Goal: Task Accomplishment & Management: Manage account settings

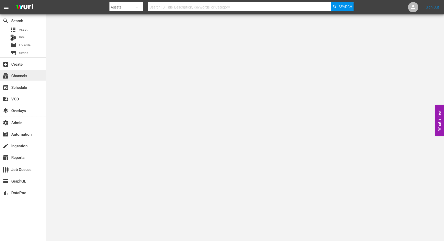
click at [29, 75] on div "subscriptions Channels" at bounding box center [23, 75] width 46 height 10
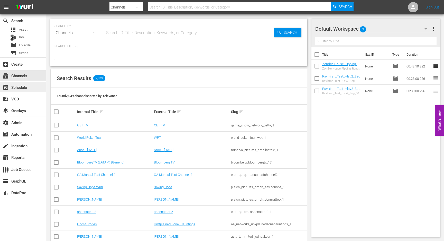
click at [26, 87] on div "event_available Schedule" at bounding box center [14, 86] width 29 height 5
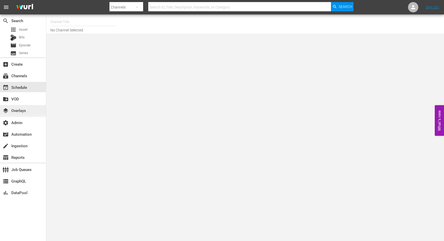
click at [28, 110] on div "layers Overlays" at bounding box center [14, 109] width 29 height 5
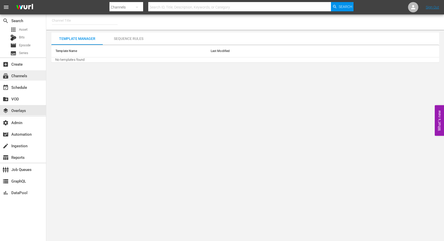
click at [31, 72] on div "subscriptions Channels" at bounding box center [23, 75] width 46 height 10
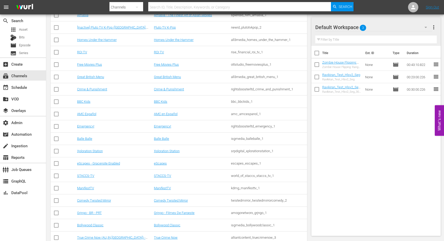
scroll to position [11492, 0]
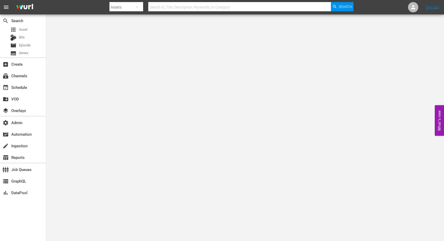
click at [124, 8] on div "Assets" at bounding box center [126, 7] width 34 height 14
click at [126, 21] on div "Channels" at bounding box center [126, 21] width 21 height 8
click at [158, 10] on input "text" at bounding box center [239, 7] width 183 height 12
paste input "wurl_external_1"
type input "wurl_external_1"
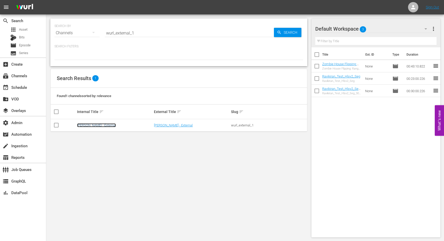
click at [86, 125] on link "[PERSON_NAME] - External" at bounding box center [96, 125] width 39 height 4
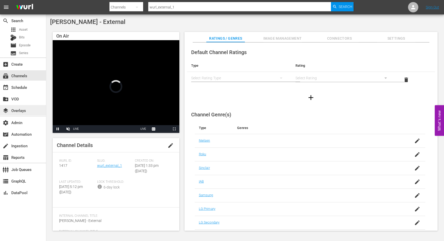
click at [24, 110] on div "layers Overlays" at bounding box center [14, 109] width 29 height 5
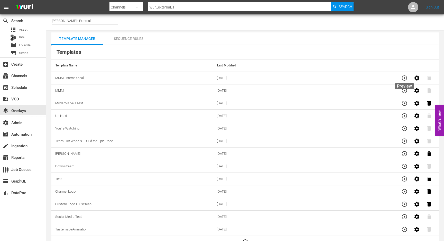
click at [407, 77] on icon "button" at bounding box center [404, 77] width 5 height 5
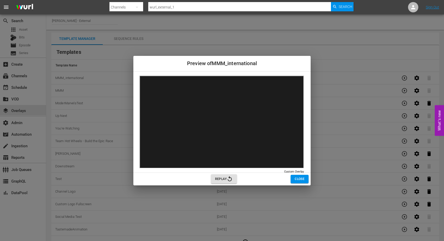
drag, startPoint x: 309, startPoint y: 184, endPoint x: 330, endPoint y: 213, distance: 36.0
click at [330, 213] on div "Preview of MMM_international Custom Overlay Custom Overlay Replay Close" at bounding box center [222, 120] width 444 height 241
click at [218, 180] on span "Replay" at bounding box center [224, 179] width 18 height 6
click at [296, 178] on span "Close" at bounding box center [300, 178] width 10 height 5
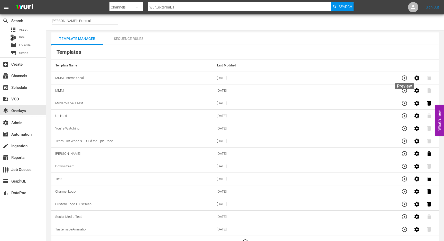
click at [405, 77] on icon "button" at bounding box center [404, 78] width 6 height 6
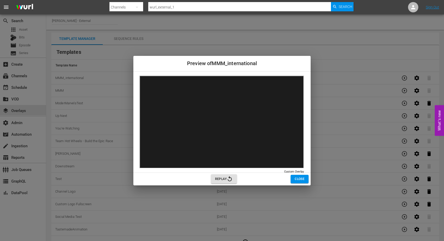
click at [219, 178] on span "Replay" at bounding box center [224, 179] width 18 height 6
click at [168, 8] on input "wurl_external_1" at bounding box center [239, 7] width 183 height 12
click at [301, 179] on span "Close" at bounding box center [300, 178] width 10 height 5
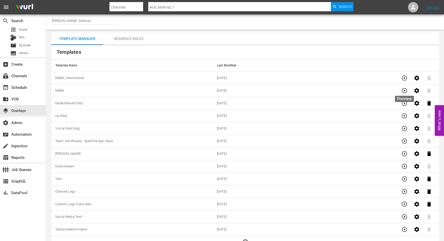
click at [403, 89] on icon "button" at bounding box center [404, 90] width 6 height 6
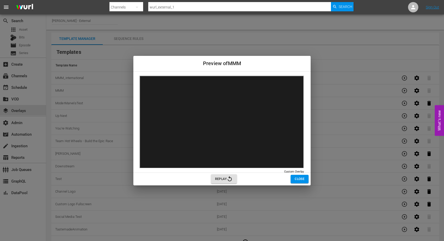
click at [296, 178] on span "Close" at bounding box center [300, 178] width 10 height 5
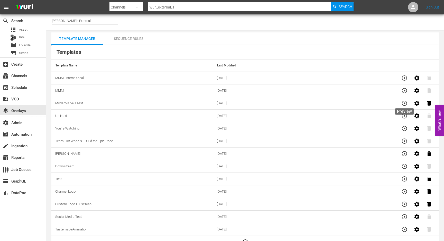
click at [404, 102] on icon "button" at bounding box center [404, 103] width 6 height 6
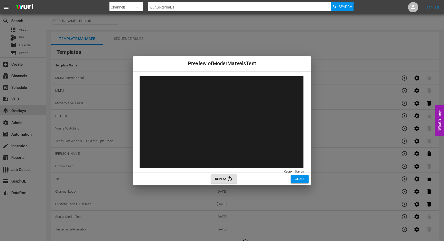
click at [297, 177] on span "Close" at bounding box center [300, 178] width 10 height 5
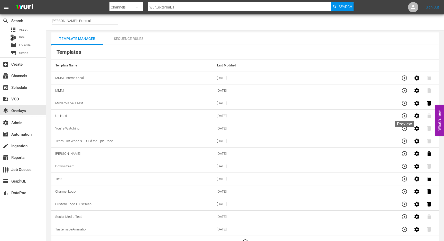
click at [408, 115] on icon "button" at bounding box center [404, 116] width 6 height 6
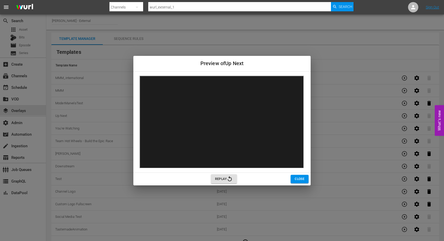
click at [298, 178] on span "Close" at bounding box center [300, 178] width 10 height 5
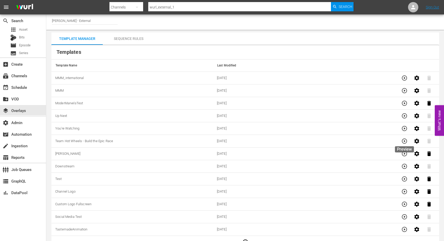
click at [404, 139] on icon "button" at bounding box center [404, 141] width 6 height 6
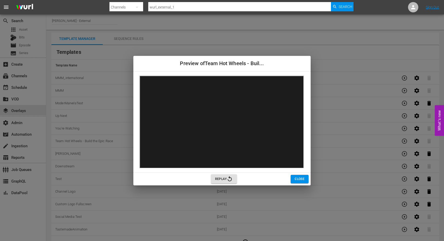
click at [222, 178] on span "Replay" at bounding box center [224, 179] width 18 height 6
click at [298, 182] on button "Close" at bounding box center [300, 178] width 18 height 8
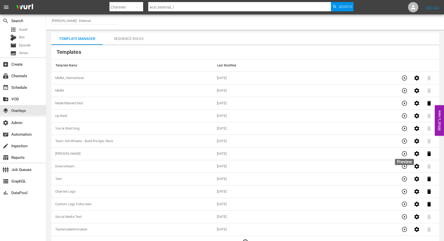
click at [405, 154] on icon "button" at bounding box center [404, 153] width 6 height 6
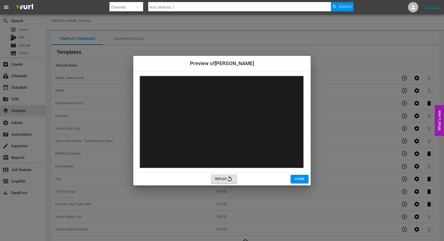
click at [224, 178] on span "Replay" at bounding box center [224, 179] width 18 height 6
click at [298, 179] on span "Close" at bounding box center [300, 178] width 10 height 5
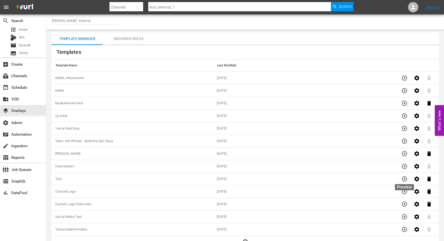
click at [405, 176] on icon "button" at bounding box center [404, 178] width 5 height 5
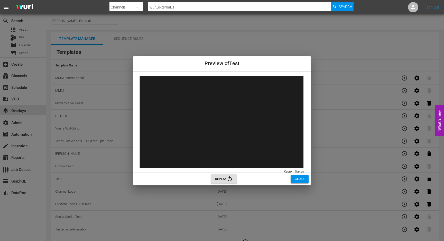
click at [297, 178] on span "Close" at bounding box center [300, 178] width 10 height 5
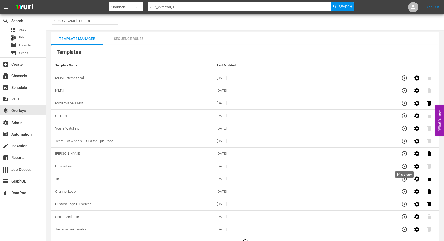
click at [408, 164] on icon "button" at bounding box center [404, 166] width 6 height 6
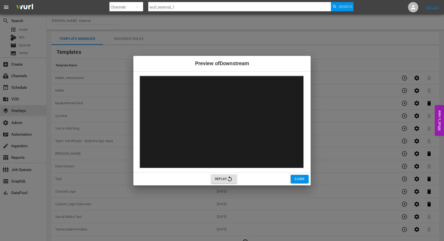
click at [293, 176] on button "Close" at bounding box center [300, 178] width 18 height 8
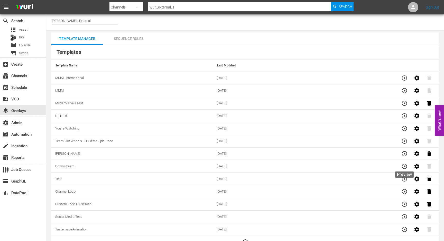
click at [405, 164] on icon "button" at bounding box center [404, 166] width 6 height 6
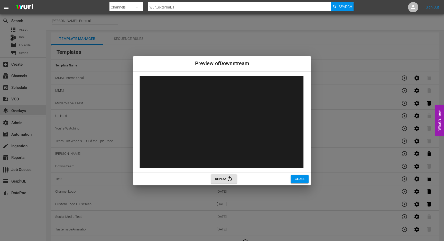
click at [299, 180] on span "Close" at bounding box center [300, 178] width 10 height 5
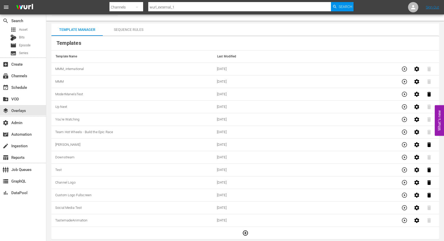
scroll to position [10, 0]
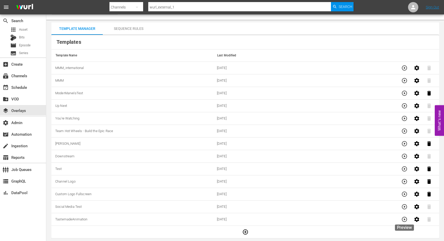
click at [403, 221] on icon "button" at bounding box center [404, 218] width 5 height 5
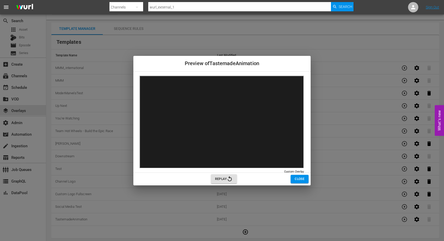
click at [300, 178] on span "Close" at bounding box center [300, 178] width 10 height 5
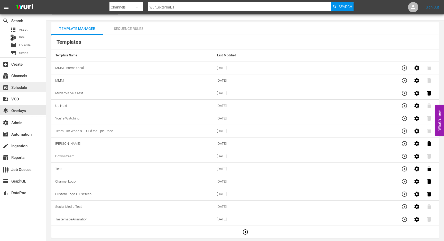
click at [21, 87] on div "event_available Schedule" at bounding box center [14, 86] width 29 height 5
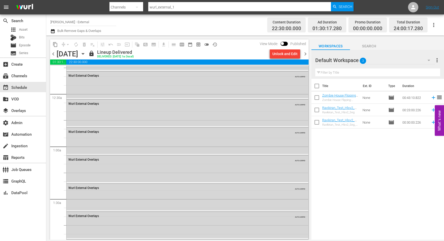
scroll to position [30, 0]
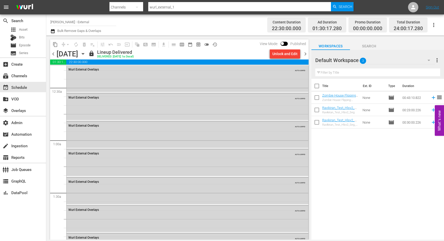
click at [165, 111] on div "Wurl External Overlays AUTO-LOOPED" at bounding box center [188, 106] width 242 height 26
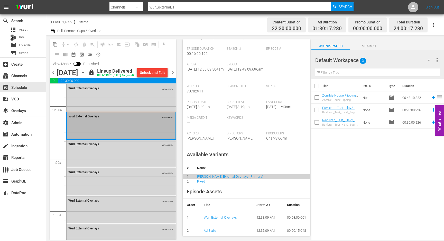
scroll to position [161, 0]
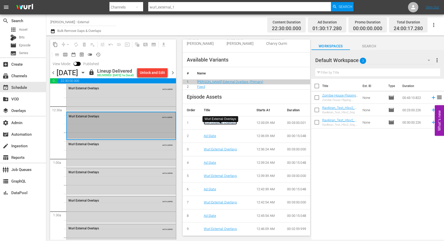
click at [234, 124] on link "Wurl External Overlays" at bounding box center [220, 123] width 33 height 4
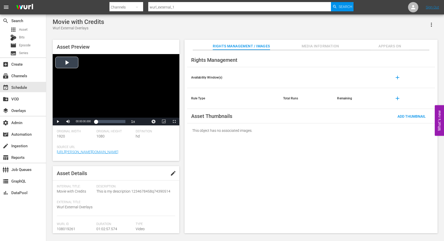
click at [73, 63] on div "Video Player" at bounding box center [116, 85] width 127 height 63
click at [105, 121] on div "Loaded : 0.95% 00:20:26.054 00:00:03.061" at bounding box center [110, 121] width 29 height 5
click at [118, 122] on div "00:47:29.748" at bounding box center [118, 121] width 0 height 5
click at [58, 121] on span "Video Player" at bounding box center [58, 121] width 0 height 0
click at [27, 72] on div "subscriptions Channels" at bounding box center [14, 74] width 29 height 5
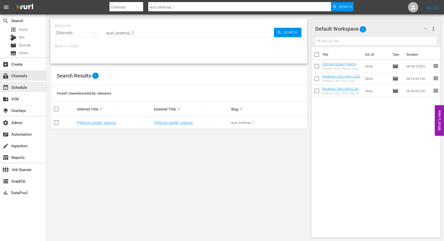
click at [30, 87] on div "event_available Schedule" at bounding box center [23, 87] width 46 height 10
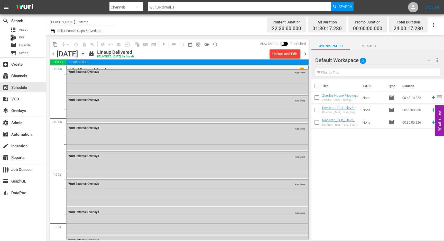
click at [94, 85] on div "Wurl External Overlays AUTO-LOOPED" at bounding box center [188, 81] width 242 height 26
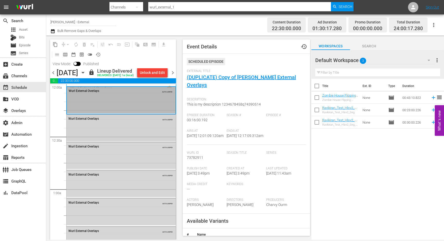
click at [94, 132] on div "Wurl External Overlays AUTO-LOOPED" at bounding box center [121, 127] width 109 height 26
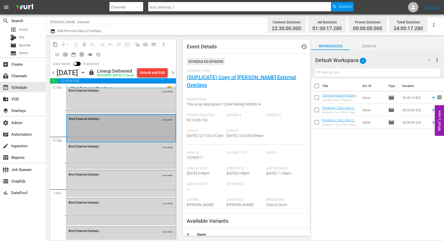
click at [98, 164] on div "Wurl External Overlays AUTO-LOOPED" at bounding box center [121, 155] width 109 height 26
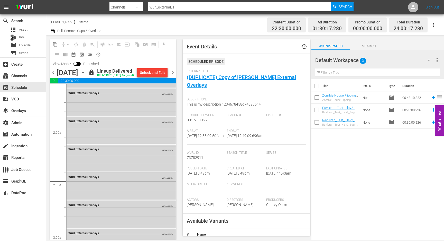
scroll to position [159, 0]
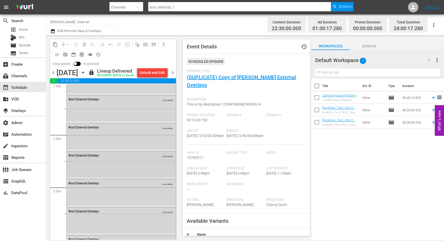
click at [115, 172] on div "Wurl External Overlays AUTO-LOOPED" at bounding box center [121, 164] width 109 height 26
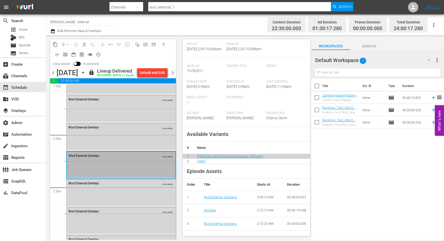
scroll to position [164, 0]
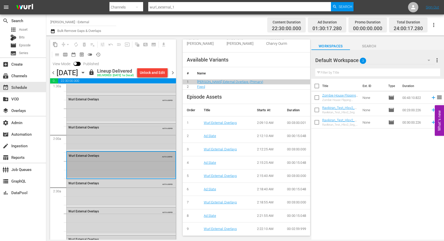
click at [132, 143] on div "Wurl External Overlays AUTO-LOOPED" at bounding box center [121, 136] width 109 height 26
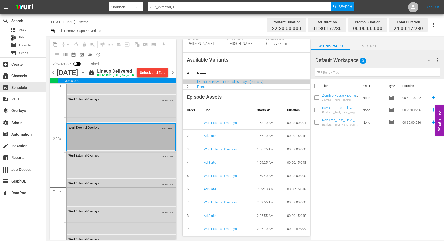
click at [117, 203] on div "Wurl External Overlays AUTO-LOOPED" at bounding box center [121, 192] width 109 height 26
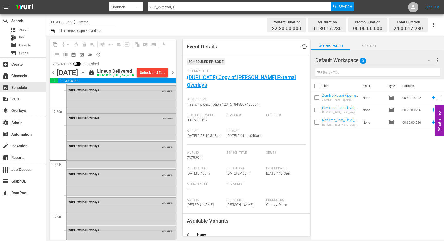
scroll to position [1520, 0]
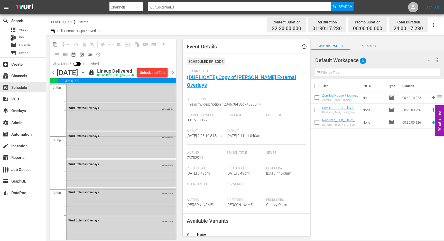
click at [113, 207] on div "Wurl External Overlays AUTO-LOOPED" at bounding box center [121, 201] width 109 height 26
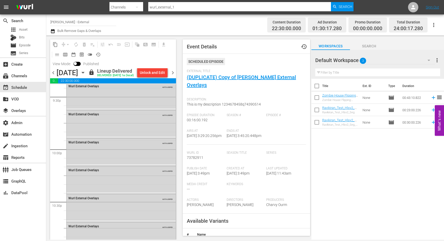
scroll to position [2262, 0]
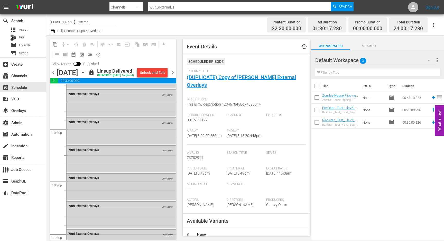
click at [121, 200] on div "Wurl External Overlays AUTO-LOOPED" at bounding box center [121, 186] width 109 height 26
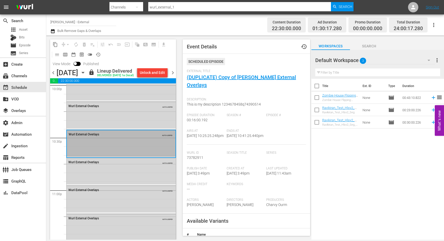
scroll to position [2372, 0]
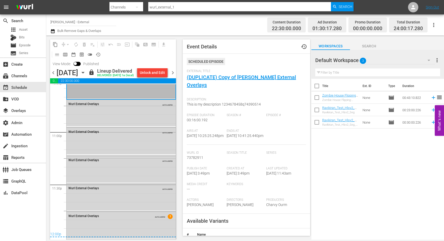
click at [121, 201] on div "Wurl External Overlays AUTO-LOOPED" at bounding box center [121, 197] width 109 height 26
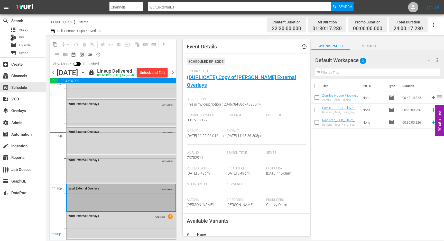
click at [138, 171] on div "Wurl External Overlays AUTO-LOOPED" at bounding box center [121, 169] width 109 height 26
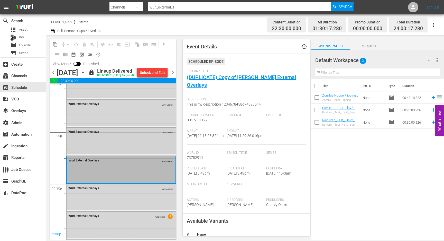
click at [148, 144] on div "Wurl External Overlays AUTO-LOOPED" at bounding box center [121, 140] width 109 height 26
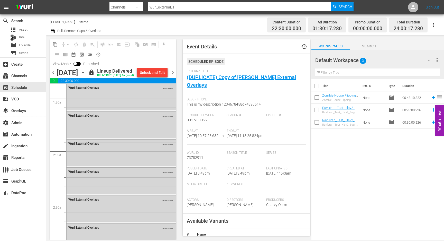
scroll to position [0, 0]
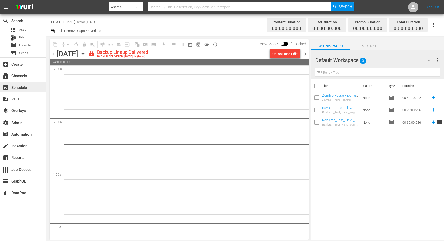
click at [31, 87] on div "event_available Schedule" at bounding box center [23, 87] width 46 height 10
click at [28, 75] on div "subscriptions Channels" at bounding box center [14, 74] width 29 height 5
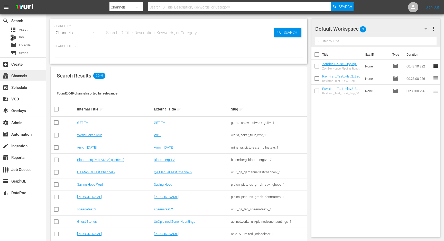
click at [26, 77] on div "subscriptions Channels" at bounding box center [14, 74] width 29 height 5
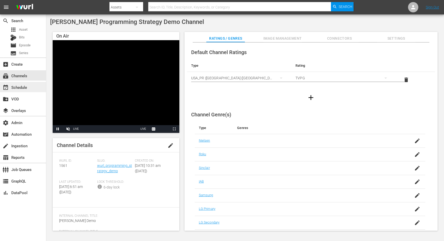
click at [20, 87] on div "event_available Schedule" at bounding box center [14, 86] width 29 height 5
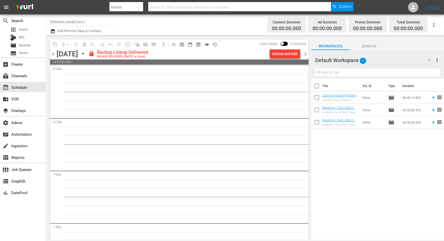
click at [22, 85] on div "event_available Schedule" at bounding box center [14, 86] width 29 height 5
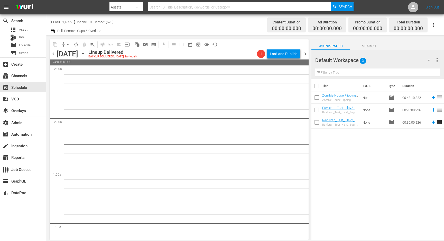
click at [105, 21] on input "Wurl Channel UX Demo 2 (620)" at bounding box center [83, 22] width 66 height 12
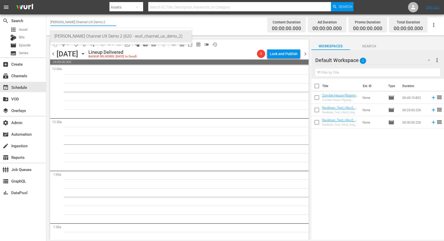
click at [131, 35] on div "Wurl Channel UX Demo 2 (620 - wurl_channel_ux_demo_2)" at bounding box center [120, 36] width 133 height 12
type input "Wurl Channel UX Demo 2 (620 - wurl_channel_ux_demo_2)"
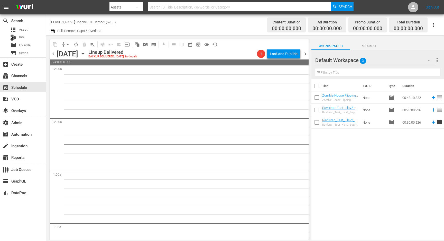
click at [125, 23] on div "Channel Title Wurl Channel UX Demo 2 (620 - wurl_channel_ux_demo_2) Bulk Remove…" at bounding box center [156, 25] width 213 height 19
click at [109, 22] on input "Wurl Channel UX Demo 2 (620 - wurl_channel_ux_demo_2)" at bounding box center [83, 22] width 66 height 12
click at [109, 23] on input "Wurl Channel UX Demo 2 (620 - wurl_channel_ux_demo_2)" at bounding box center [83, 22] width 66 height 12
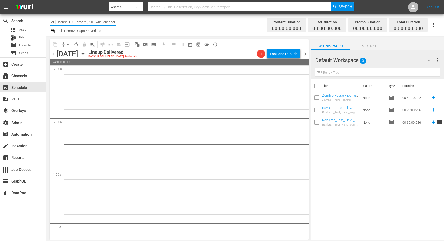
drag, startPoint x: 78, startPoint y: 22, endPoint x: 114, endPoint y: 21, distance: 36.0
click at [114, 21] on input "Wurl Channel UX Demo 2 (620 - wurl_channel_ux_demo_2)" at bounding box center [83, 22] width 66 height 12
click at [109, 21] on input "Wurl Channel UX Demo 2 (620 - wurl_channel_ux_demo_2)" at bounding box center [83, 22] width 66 height 12
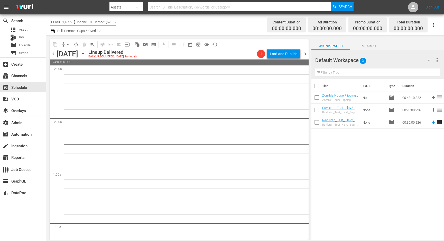
scroll to position [0, 19]
click at [53, 55] on span "chevron_left" at bounding box center [53, 54] width 6 height 6
click at [197, 44] on span "preview_outlined" at bounding box center [198, 44] width 5 height 5
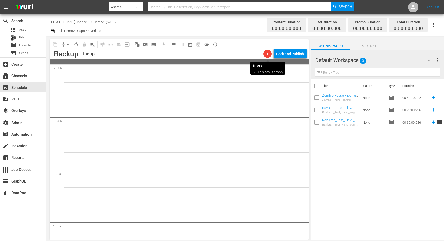
click at [268, 54] on span "1" at bounding box center [267, 54] width 8 height 4
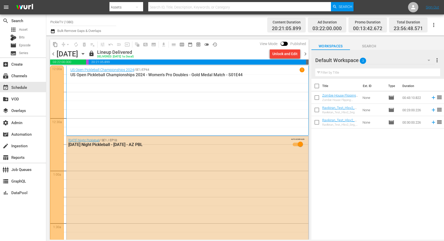
click at [91, 20] on input "PickleTV (1380)" at bounding box center [83, 22] width 66 height 12
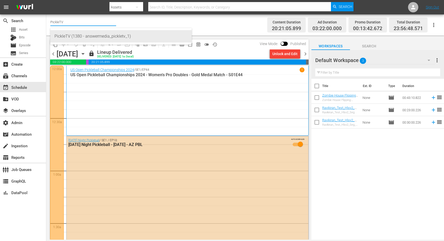
click at [108, 37] on div "PickleTV (1380 - answermedia_pickletv_1)" at bounding box center [120, 36] width 133 height 12
type input "PickleTV (1380 - answermedia_pickletv_1)"
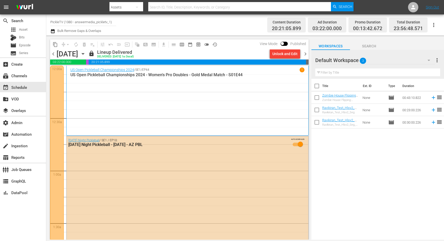
click at [100, 21] on input "PickleTV (1380 - answermedia_pickletv_1)" at bounding box center [83, 22] width 66 height 12
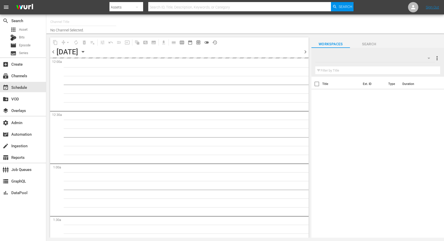
type input "Grjngo - G,A,S (1302)"
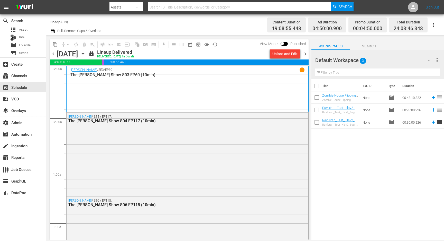
click at [80, 24] on input "Nosey (319)" at bounding box center [83, 22] width 66 height 12
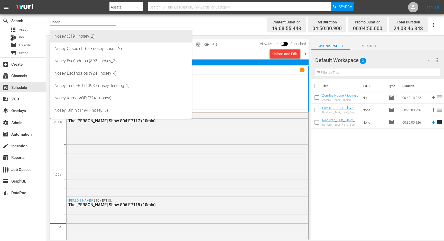
click at [84, 38] on div "Nosey (319 - nosey_2)" at bounding box center [120, 36] width 133 height 12
type input "Nosey (319 - nosey_2)"
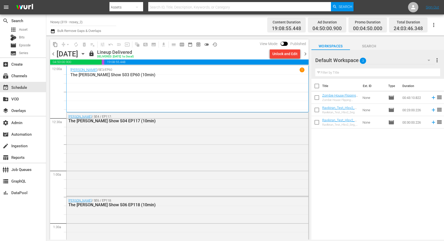
click at [77, 21] on input "Nosey (319 - nosey_2)" at bounding box center [83, 22] width 66 height 12
click at [26, 110] on div "layers Overlays" at bounding box center [14, 109] width 29 height 5
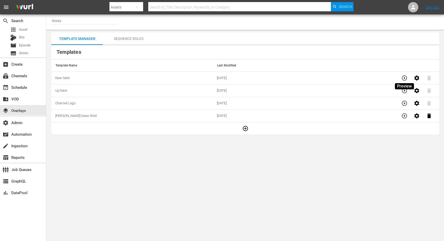
click at [404, 78] on icon "button" at bounding box center [404, 77] width 5 height 5
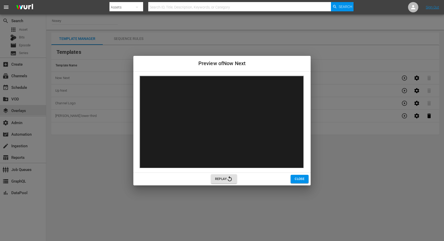
click at [223, 179] on span "Replay" at bounding box center [224, 179] width 18 height 6
click at [300, 180] on span "Close" at bounding box center [300, 178] width 10 height 5
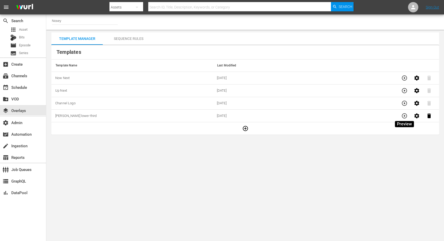
click at [405, 116] on icon "button" at bounding box center [404, 115] width 5 height 5
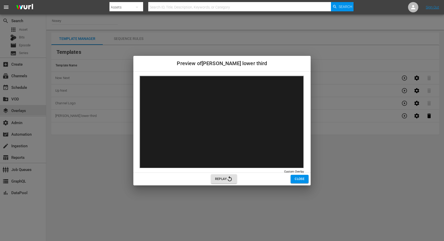
click at [299, 181] on span "Close" at bounding box center [300, 178] width 10 height 5
click at [299, 181] on span "Closing" at bounding box center [297, 178] width 13 height 5
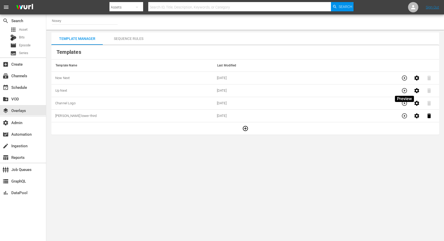
click at [402, 91] on icon "button" at bounding box center [404, 90] width 6 height 6
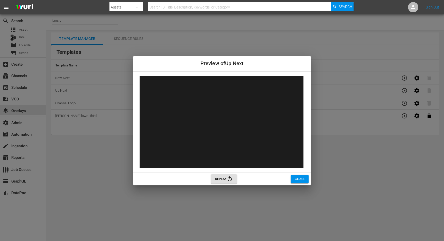
click at [296, 180] on span "Close" at bounding box center [300, 178] width 10 height 5
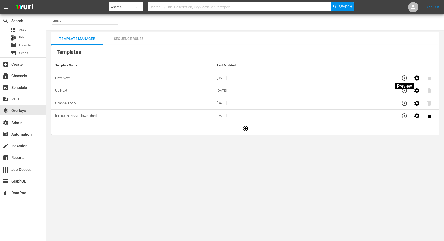
click at [405, 75] on icon "button" at bounding box center [404, 78] width 6 height 6
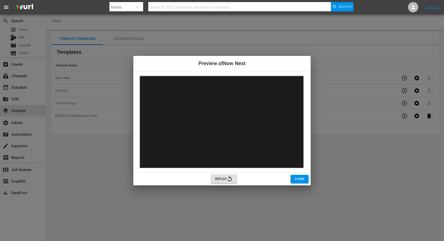
click at [299, 179] on span "Close" at bounding box center [300, 178] width 10 height 5
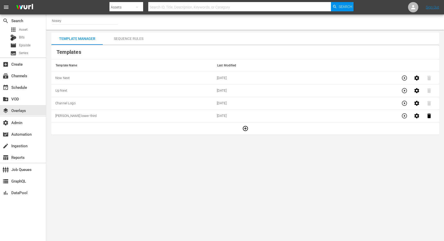
click at [404, 116] on icon "button" at bounding box center [404, 116] width 6 height 6
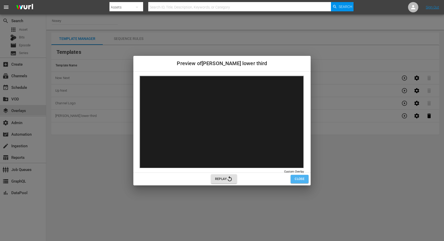
click at [300, 176] on span "Close" at bounding box center [300, 178] width 10 height 5
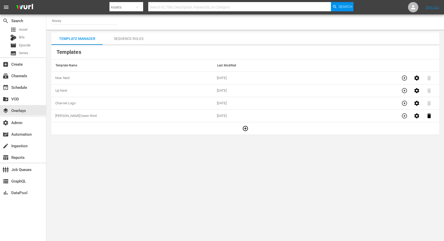
click at [120, 87] on td "Up Next" at bounding box center [132, 90] width 162 height 13
click at [405, 90] on icon "button" at bounding box center [404, 90] width 5 height 5
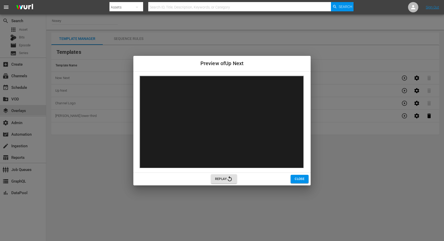
click at [298, 180] on span "Close" at bounding box center [300, 178] width 10 height 5
